Goal: Navigation & Orientation: Find specific page/section

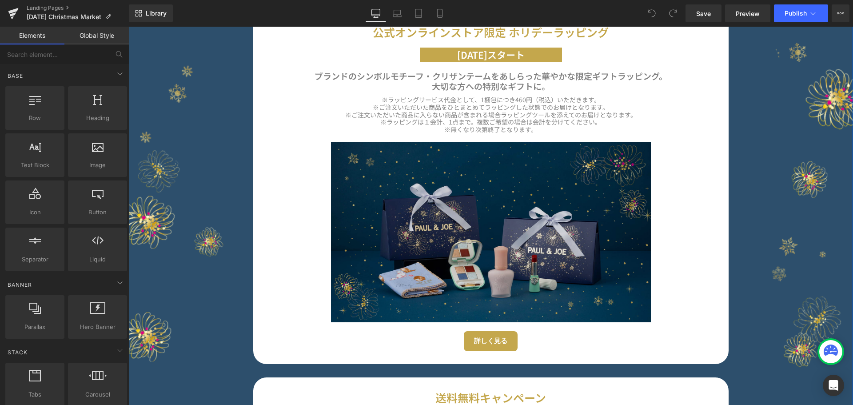
scroll to position [711, 0]
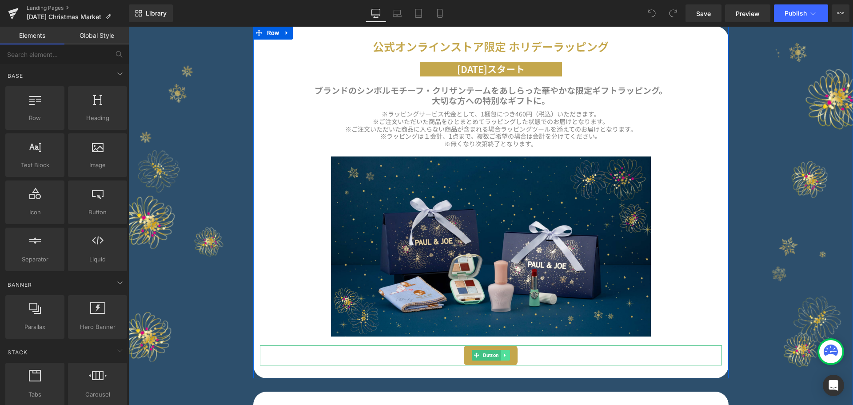
click at [500, 353] on link at bounding box center [504, 355] width 9 height 11
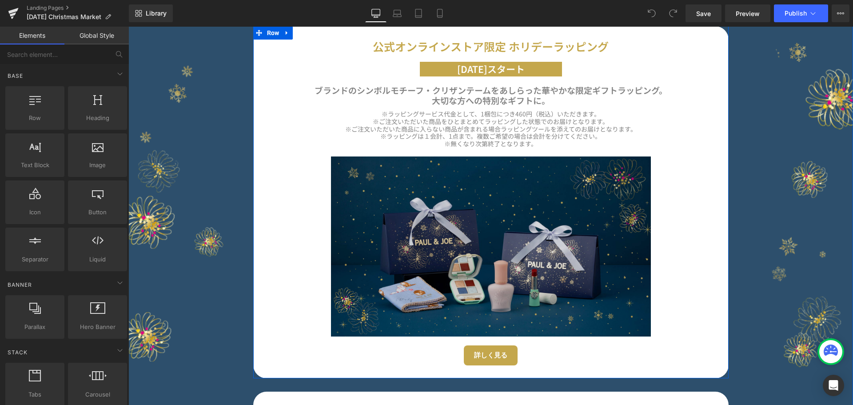
click at [535, 310] on img at bounding box center [491, 246] width 320 height 180
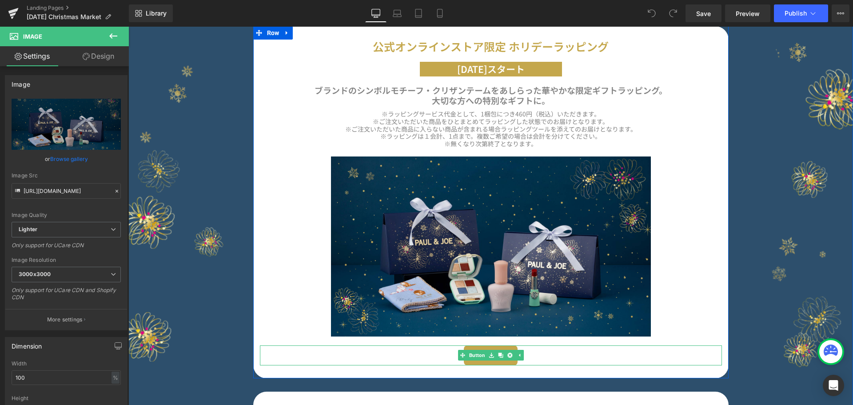
click at [471, 361] on link "詳しく見る" at bounding box center [491, 355] width 54 height 20
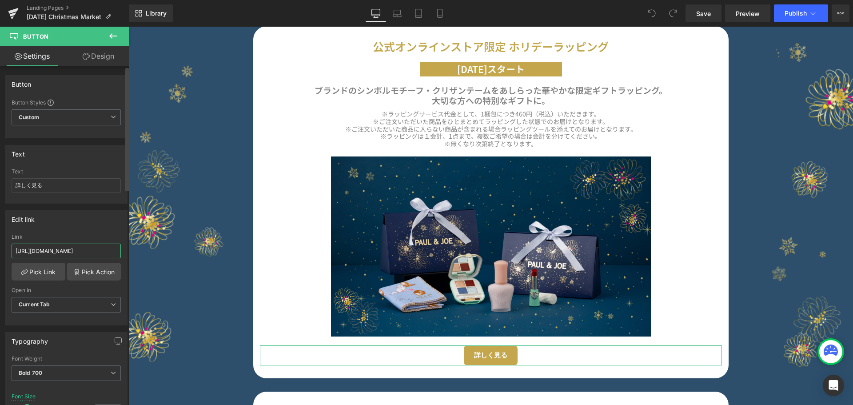
click at [80, 253] on input "[URL][DOMAIN_NAME]" at bounding box center [66, 250] width 109 height 15
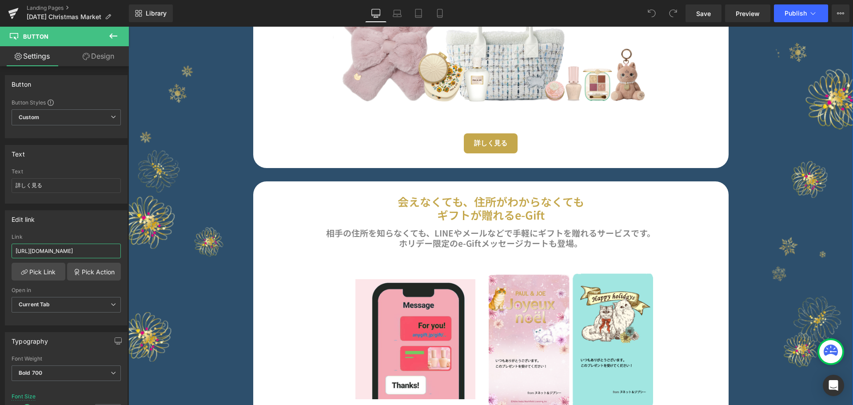
scroll to position [2133, 0]
